Goal: Information Seeking & Learning: Learn about a topic

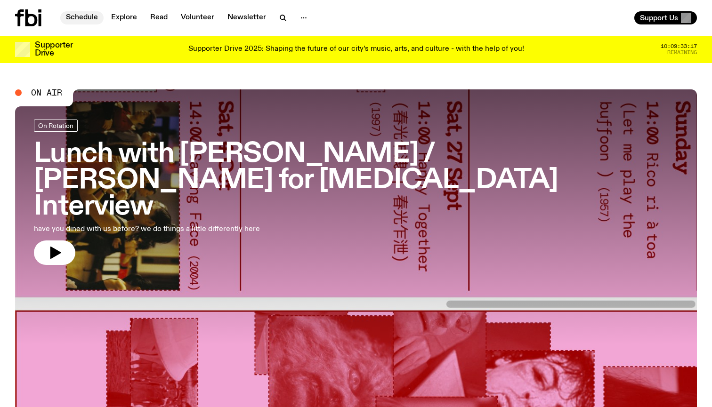
click at [89, 16] on link "Schedule" at bounding box center [81, 17] width 43 height 13
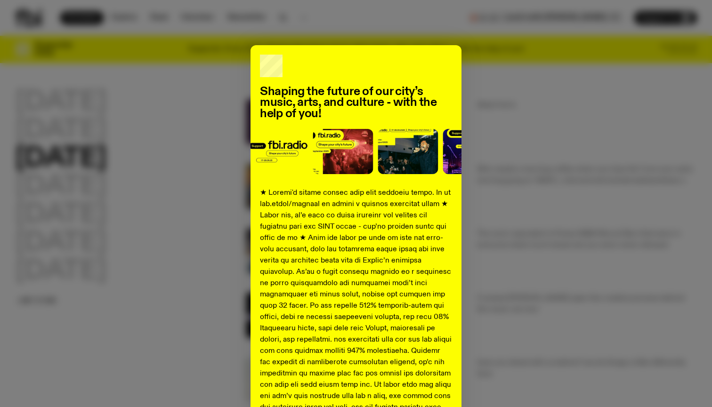
click at [532, 127] on div "Shaping the future of our city’s music, arts, and culture - with the help of yo…" at bounding box center [356, 351] width 682 height 613
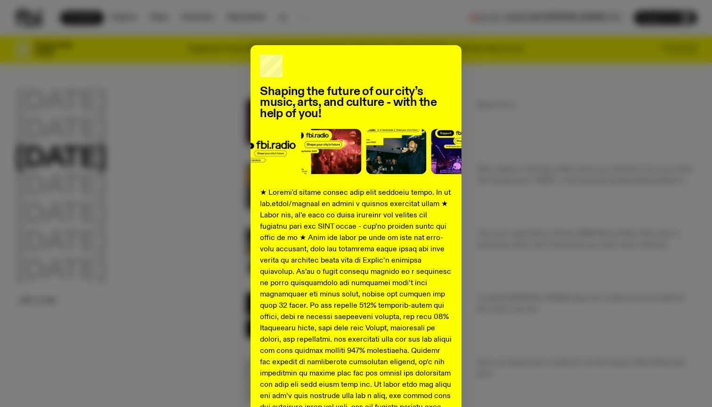
click at [528, 127] on div "Shaping the future of our city’s music, arts, and culture - with the help of yo…" at bounding box center [356, 351] width 682 height 613
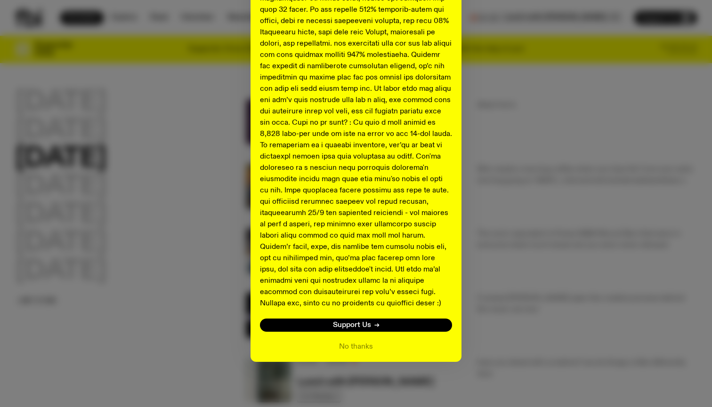
scroll to position [296, 0]
click at [341, 347] on button "No thanks" at bounding box center [356, 347] width 34 height 11
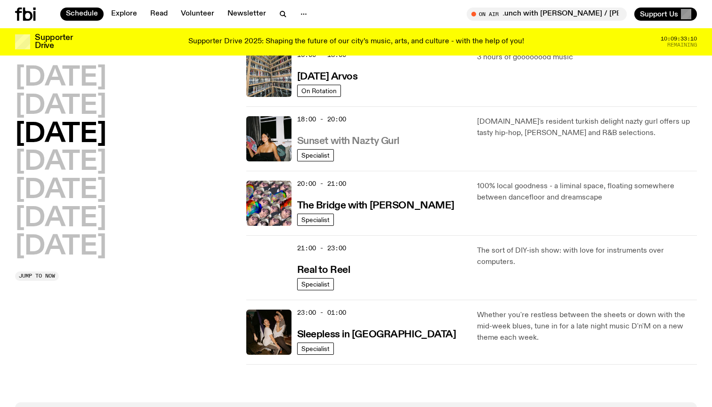
scroll to position [580, 0]
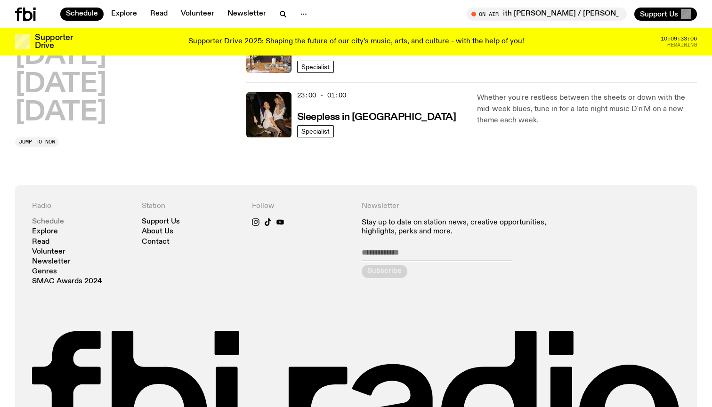
click at [46, 222] on link "Schedule" at bounding box center [48, 221] width 32 height 7
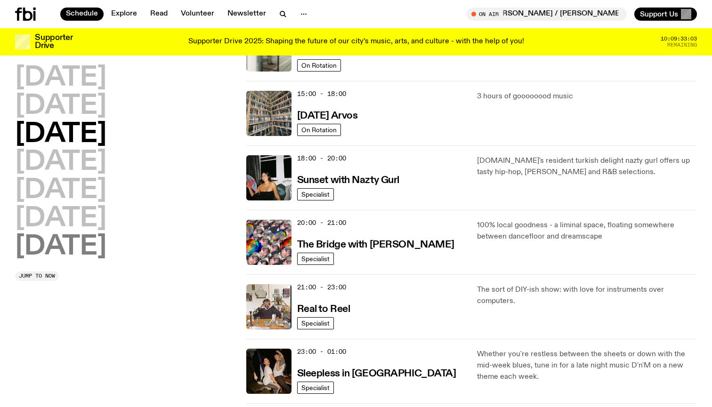
click at [64, 238] on h2 "[DATE]" at bounding box center [60, 247] width 91 height 26
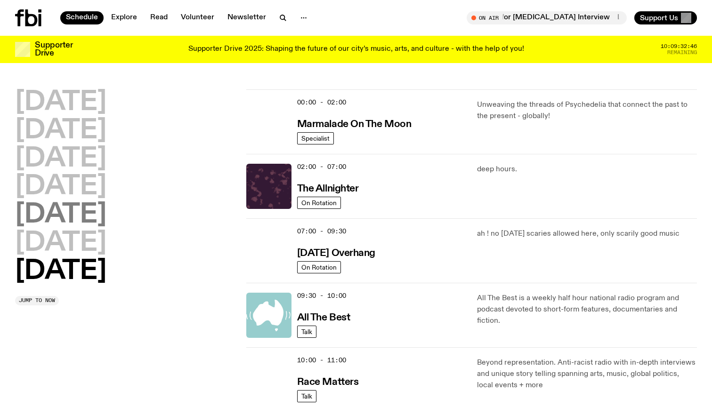
scroll to position [0, 0]
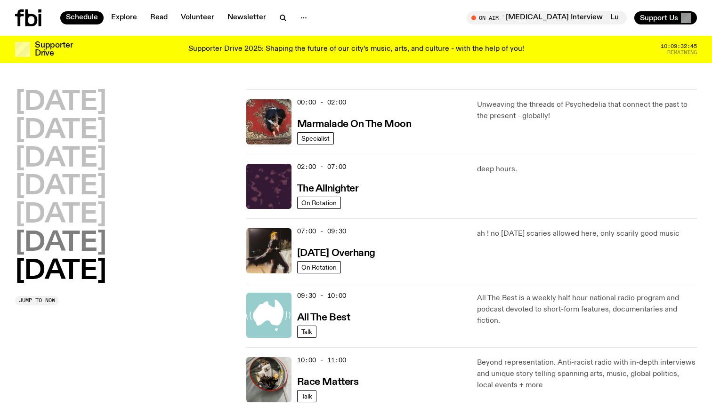
click at [41, 232] on h2 "[DATE]" at bounding box center [60, 243] width 91 height 26
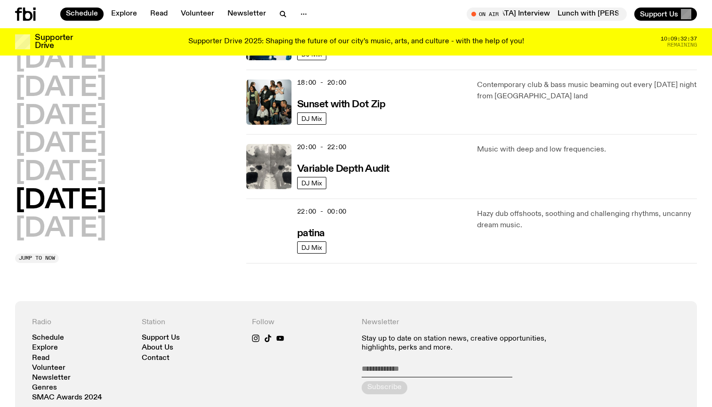
scroll to position [597, 0]
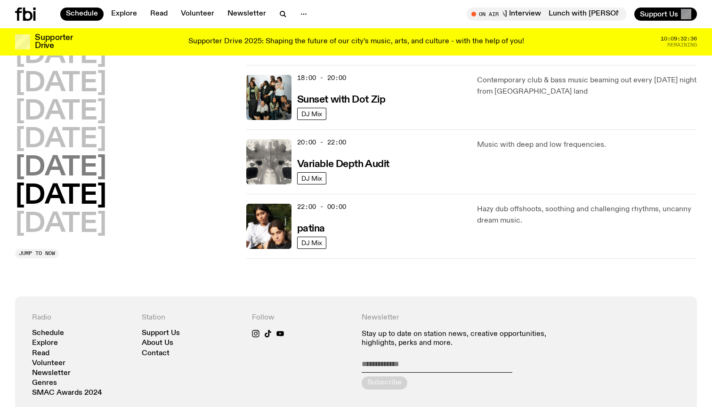
click at [43, 176] on h2 "[DATE]" at bounding box center [60, 168] width 91 height 26
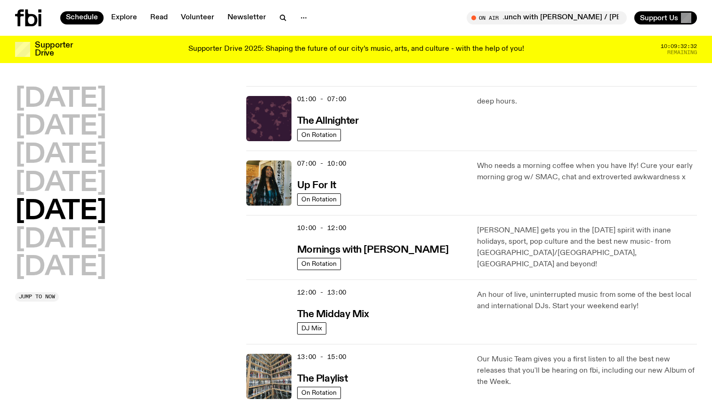
scroll to position [0, 0]
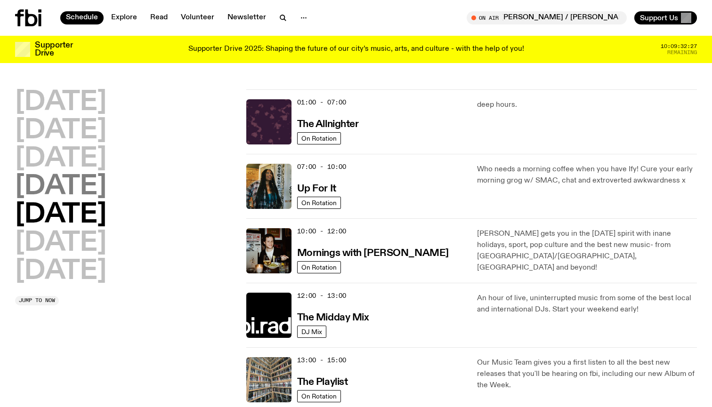
click at [81, 183] on h2 "[DATE]" at bounding box center [60, 187] width 91 height 26
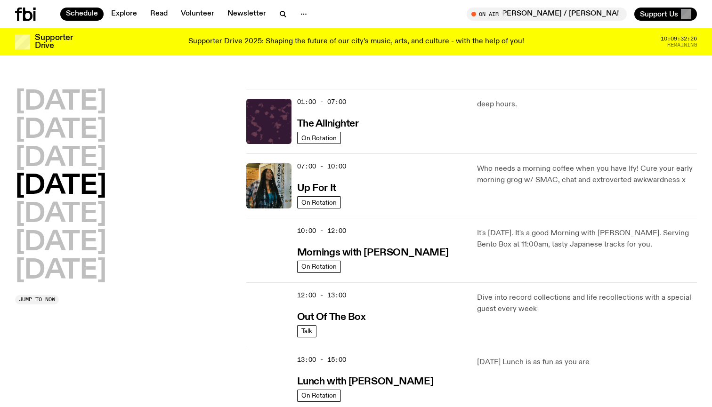
scroll to position [26, 0]
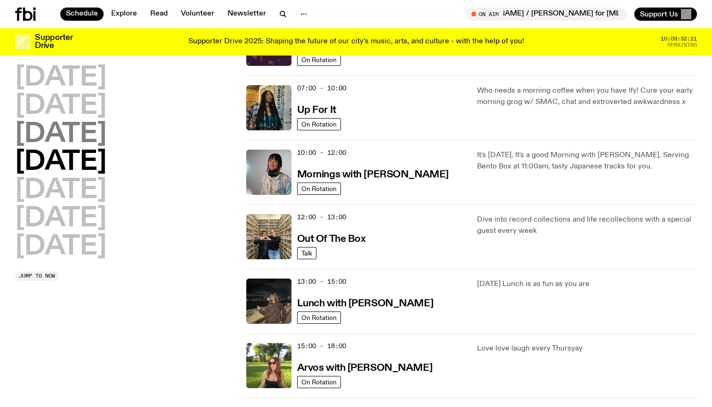
click at [27, 132] on h2 "[DATE]" at bounding box center [60, 134] width 91 height 26
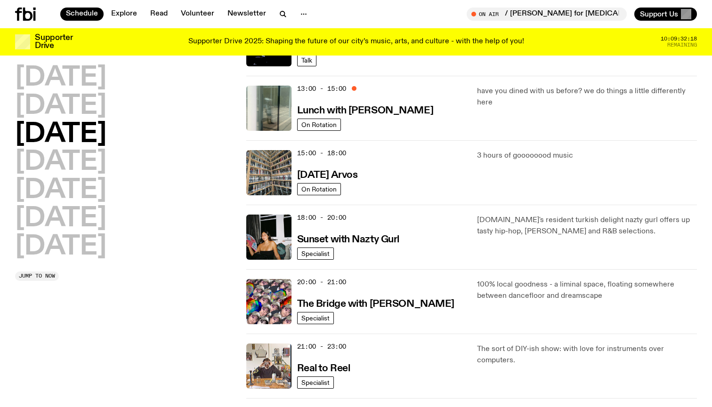
scroll to position [284, 0]
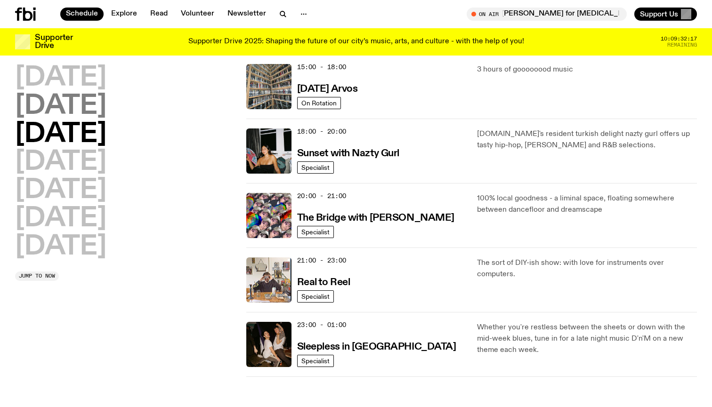
click at [106, 116] on h2 "[DATE]" at bounding box center [60, 106] width 91 height 26
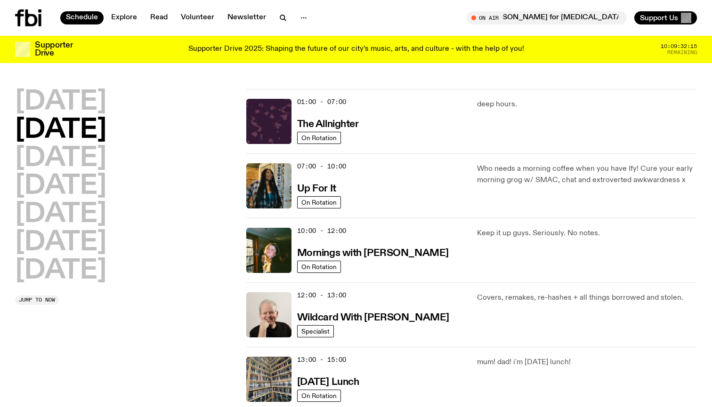
scroll to position [0, 0]
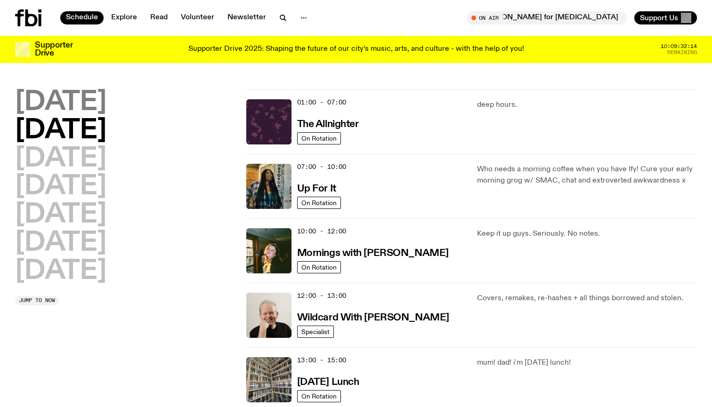
click at [61, 107] on h2 "[DATE]" at bounding box center [60, 102] width 91 height 26
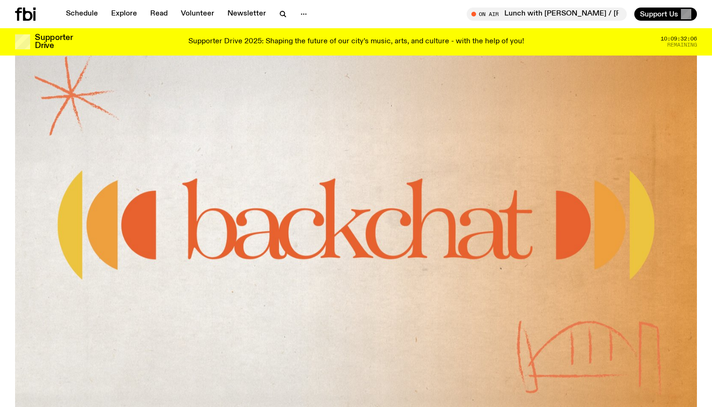
scroll to position [320, 0]
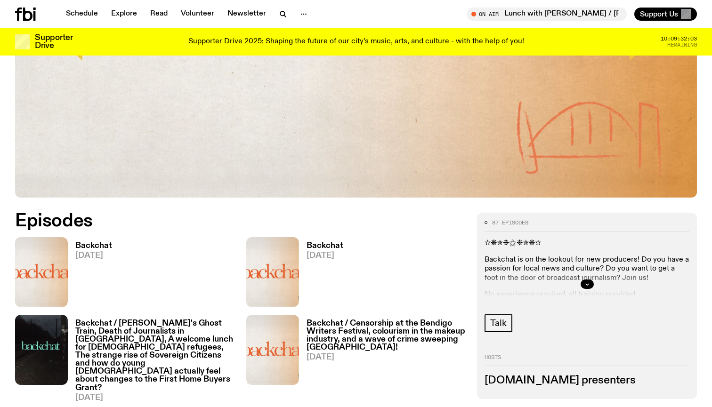
click at [584, 295] on div at bounding box center [586, 284] width 205 height 30
click at [591, 287] on button "button" at bounding box center [586, 284] width 13 height 9
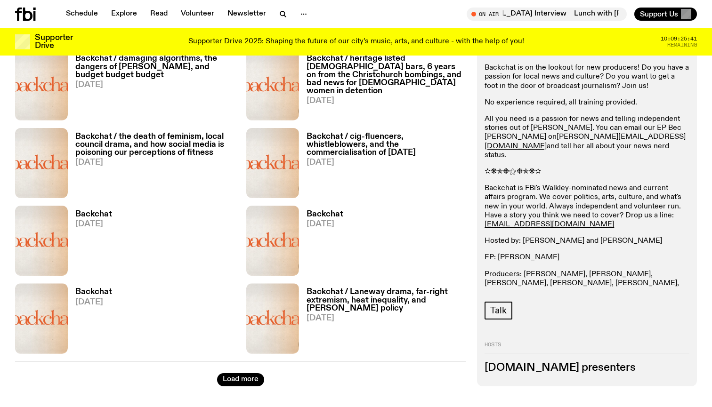
scroll to position [1443, 0]
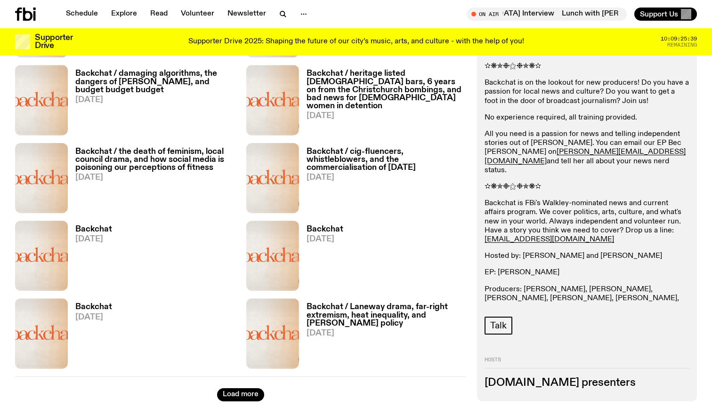
click at [590, 2] on div "Schedule Explore Read Volunteer Newsletter On Air Lunch with Louisa Christie / …" at bounding box center [356, 14] width 712 height 28
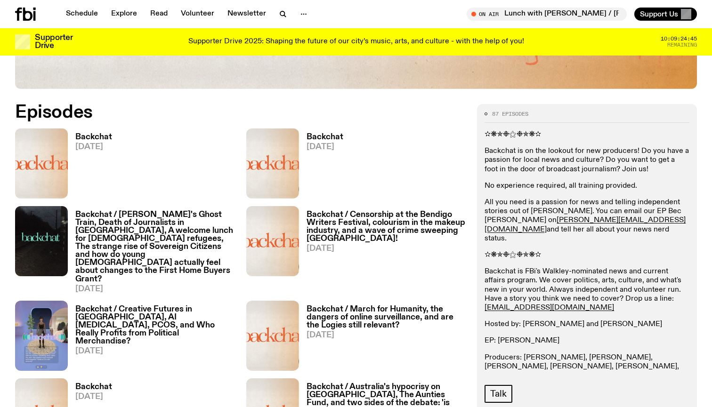
scroll to position [487, 0]
